Goal: Task Accomplishment & Management: Manage account settings

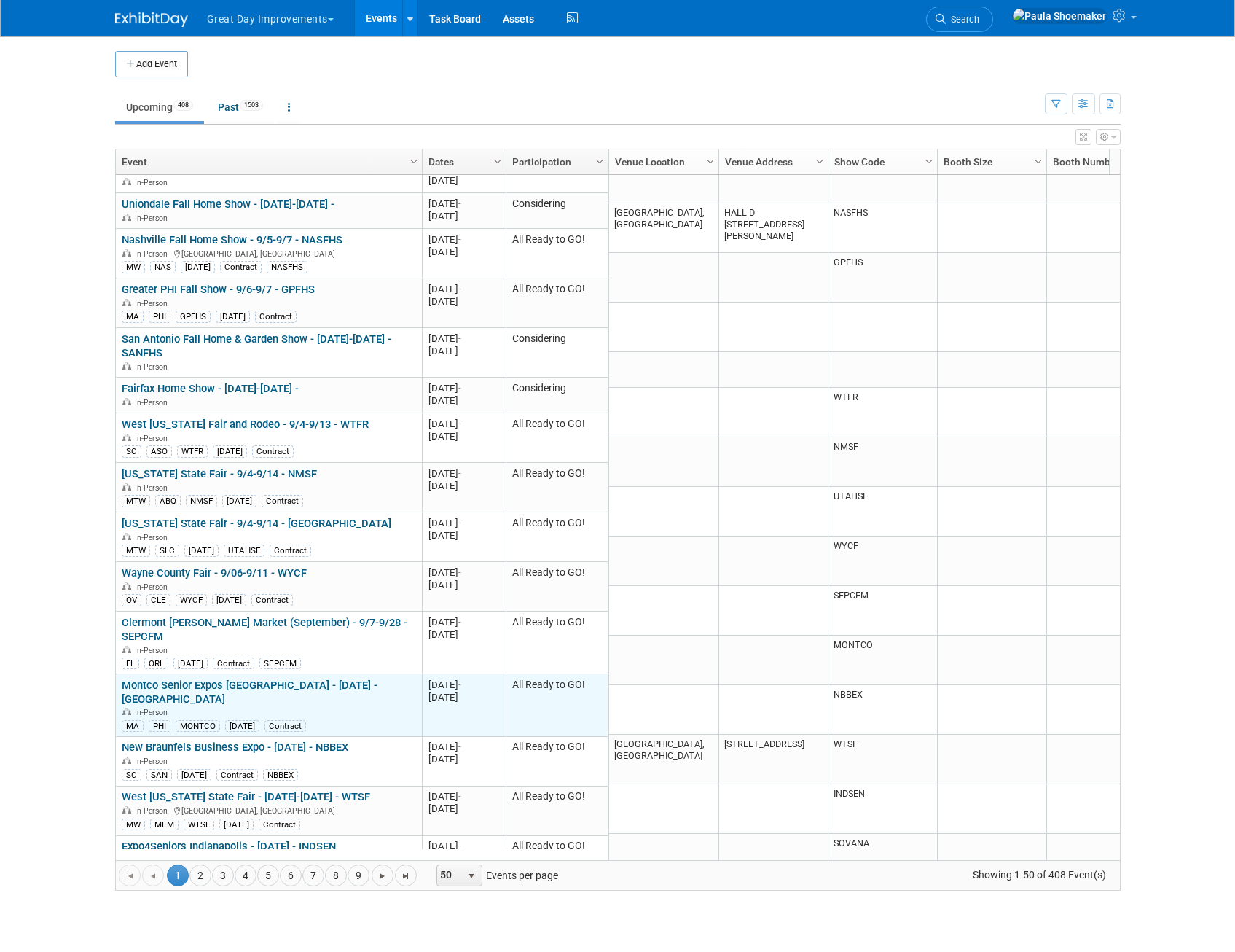
scroll to position [350, 0]
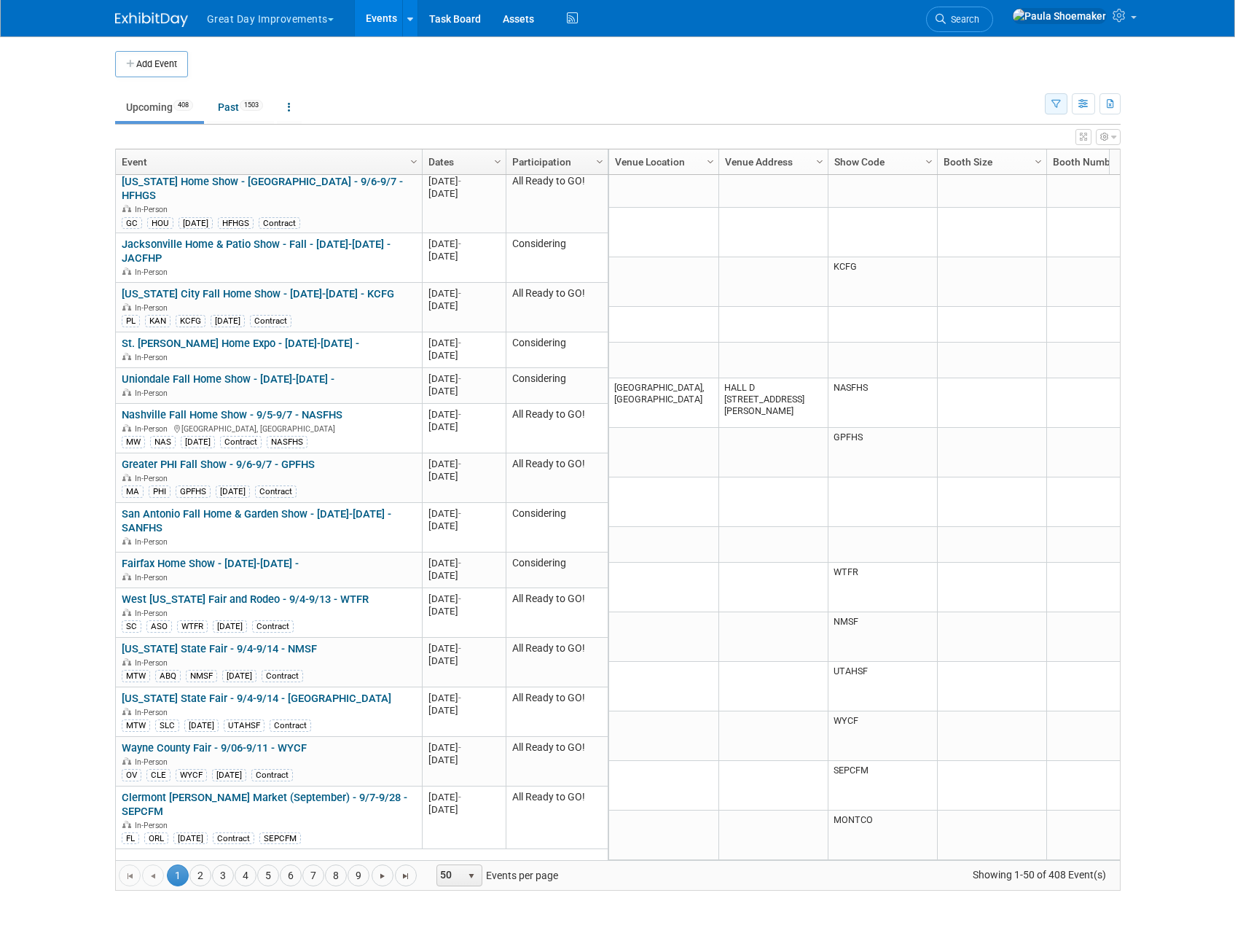
click at [1051, 103] on icon "button" at bounding box center [1056, 105] width 10 height 10
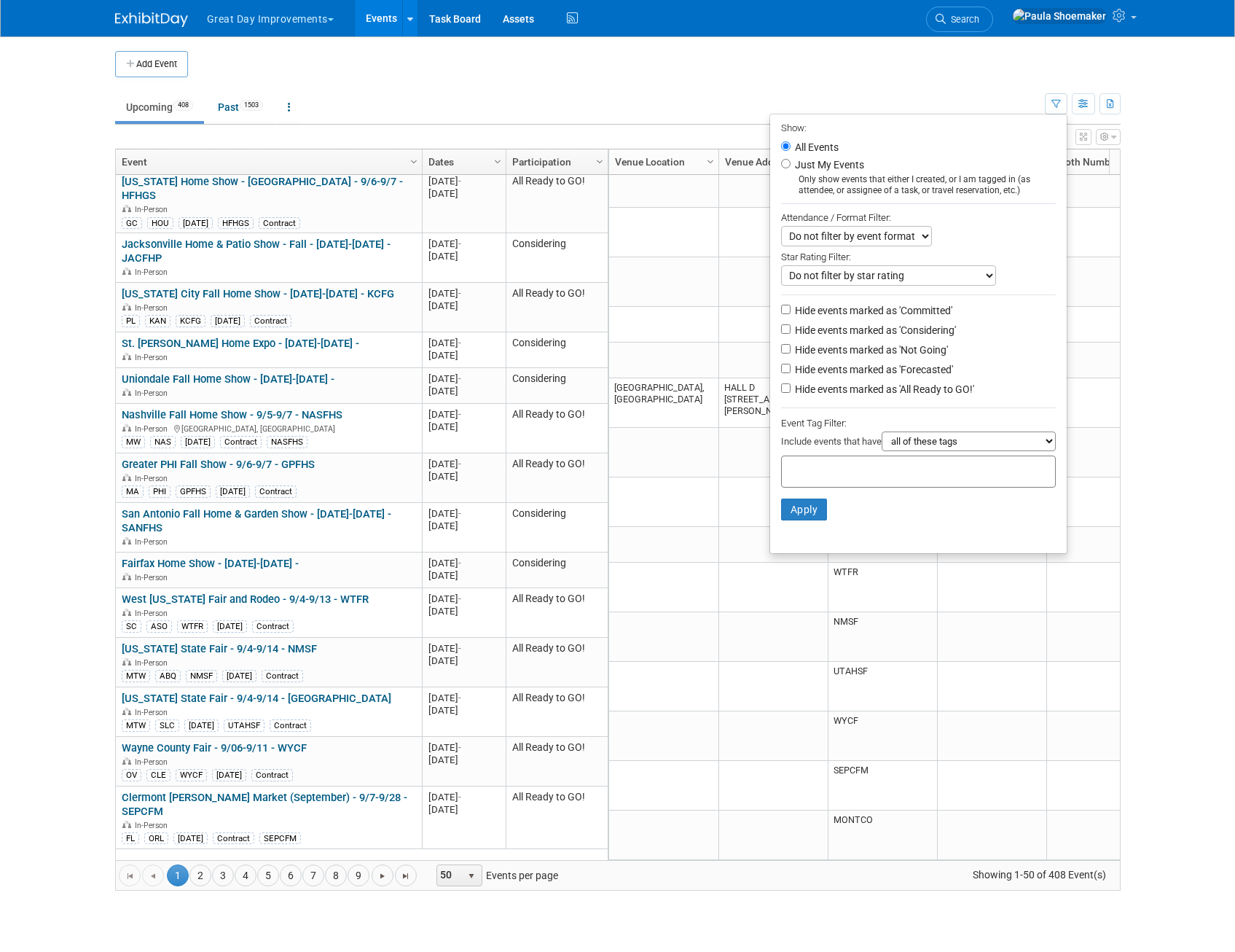
click at [840, 471] on input "text" at bounding box center [845, 470] width 117 height 15
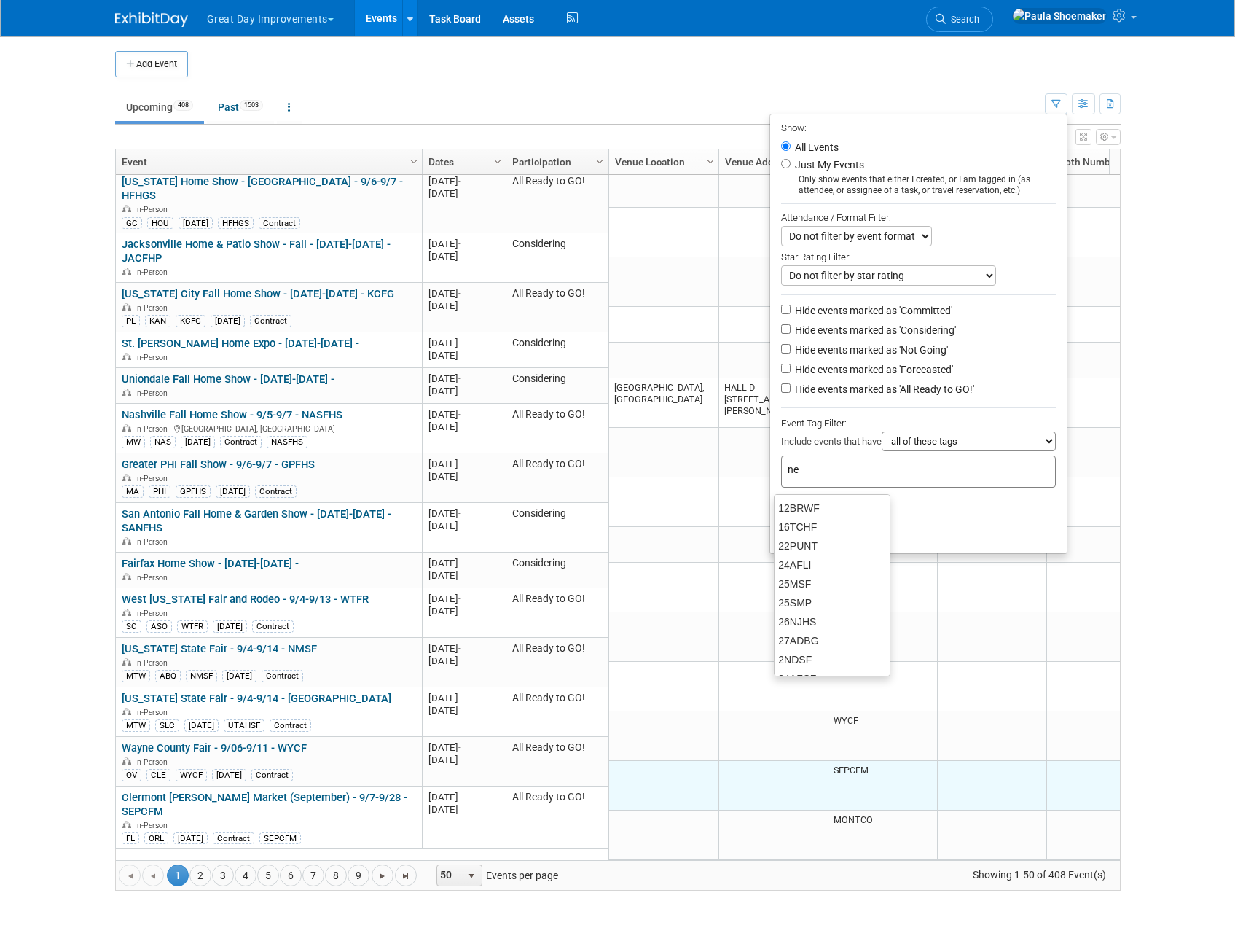
type input "new"
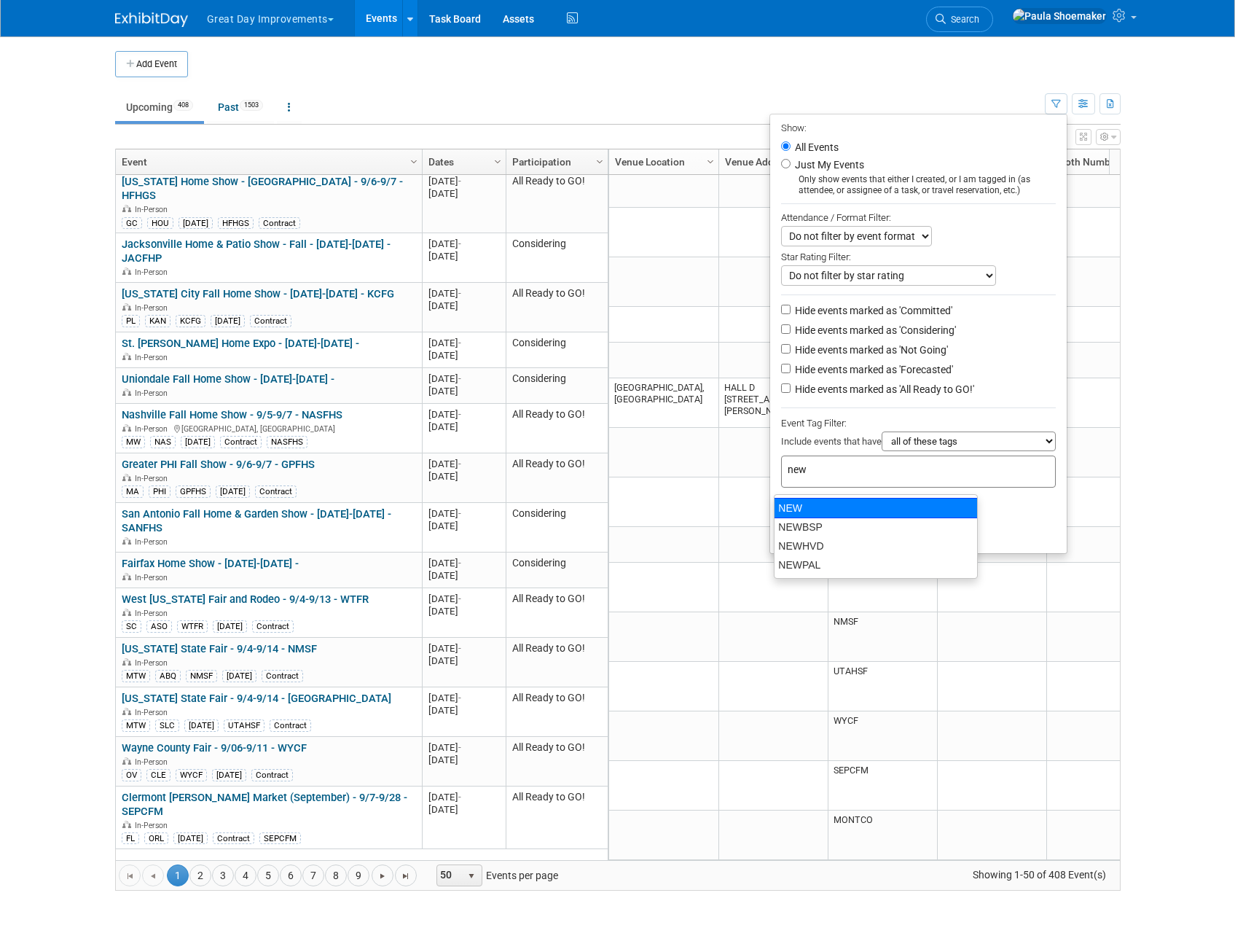
click at [799, 511] on div "NEW" at bounding box center [875, 507] width 204 height 20
type input "NEW"
click at [804, 540] on button "Apply" at bounding box center [804, 532] width 47 height 22
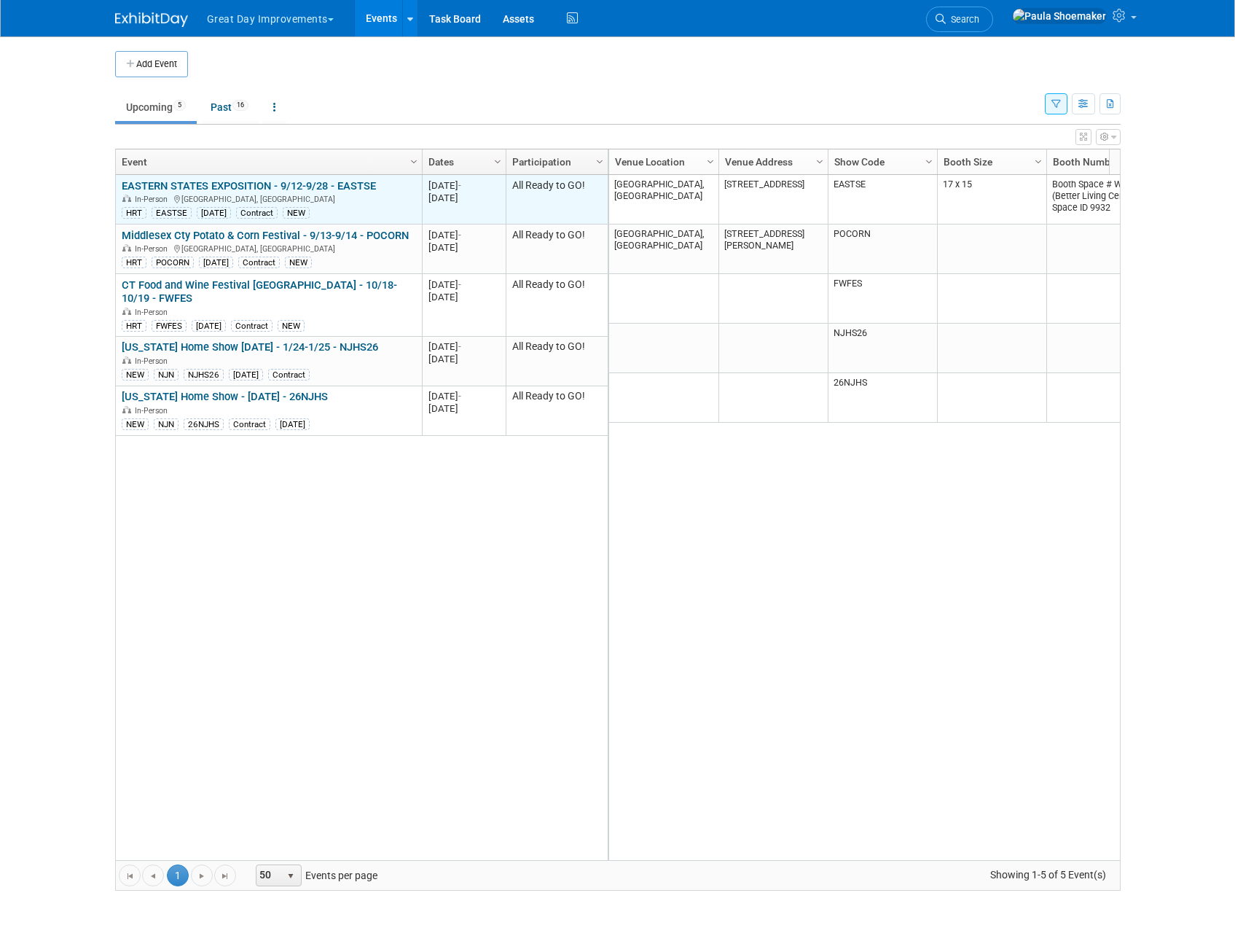
click at [240, 189] on link "EASTERN STATES EXPOSITION - 9/12-9/28 - EASTSE" at bounding box center [248, 186] width 254 height 13
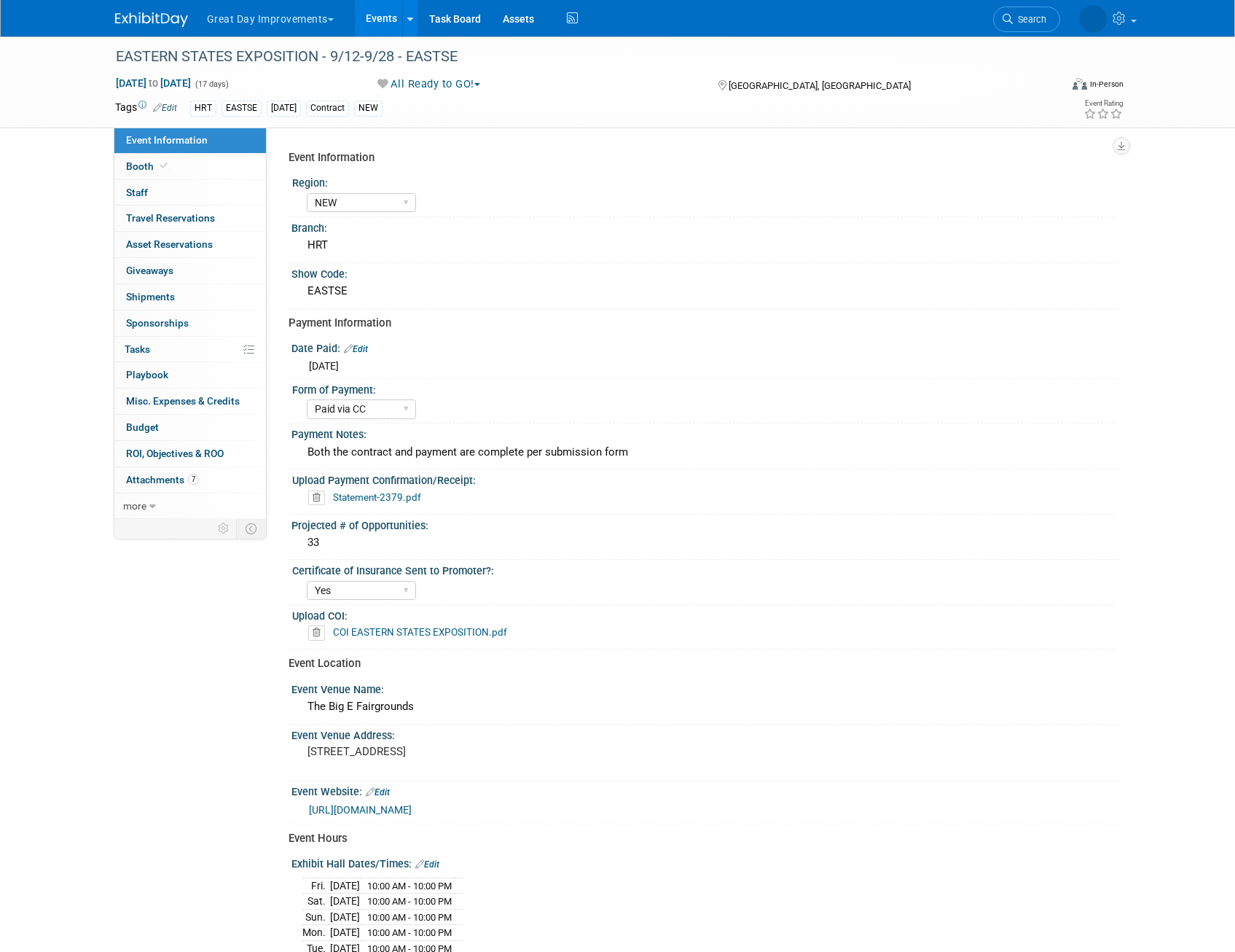
select select "NEW"
select select "Paid via CC"
select select "Yes"
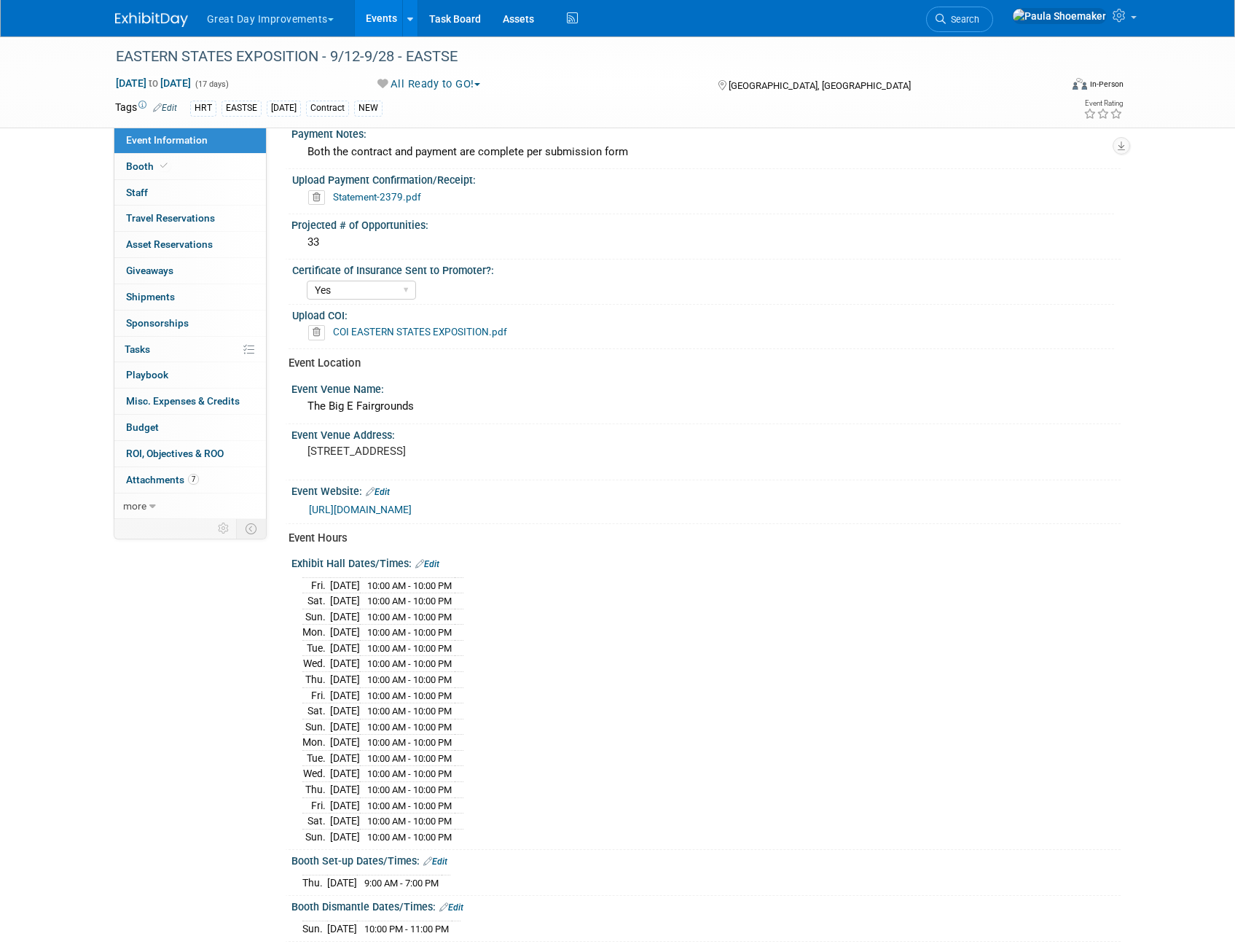
scroll to position [294, 0]
